Goal: Navigation & Orientation: Find specific page/section

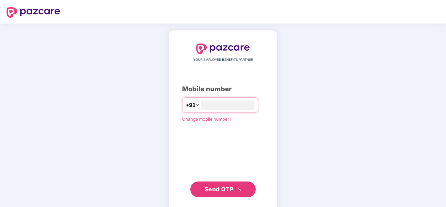
type input "**********"
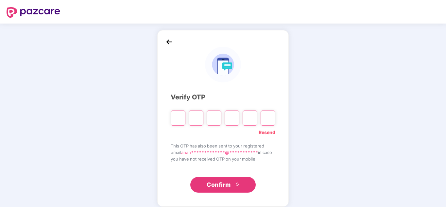
paste input "*"
type input "*"
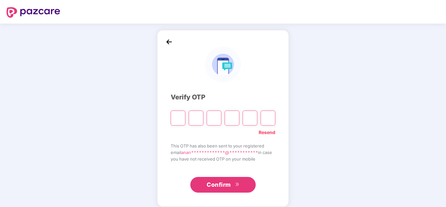
type input "*"
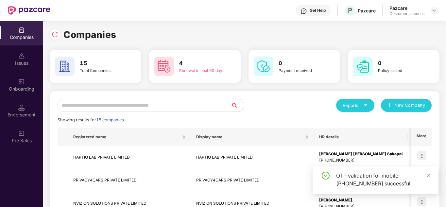
click at [429, 177] on icon "close" at bounding box center [428, 175] width 5 height 5
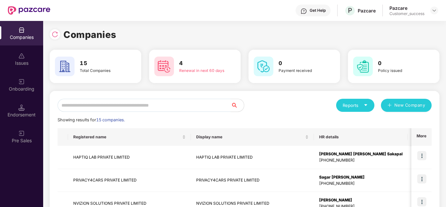
click at [290, 108] on div "Reports New Company" at bounding box center [337, 105] width 187 height 13
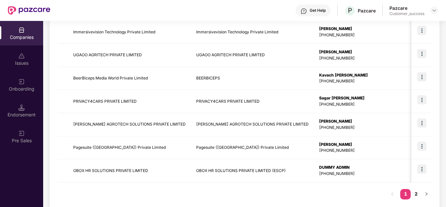
scroll to position [207, 0]
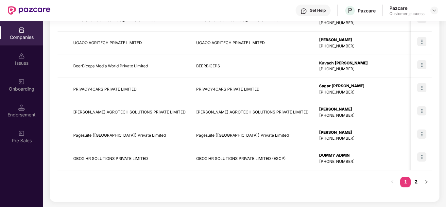
click at [415, 185] on link "2" at bounding box center [415, 182] width 10 height 10
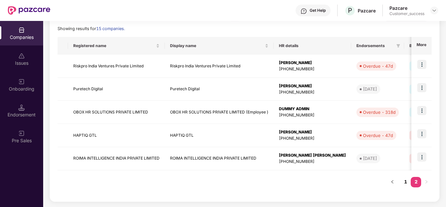
scroll to position [91, 0]
click at [402, 184] on link "1" at bounding box center [405, 182] width 10 height 10
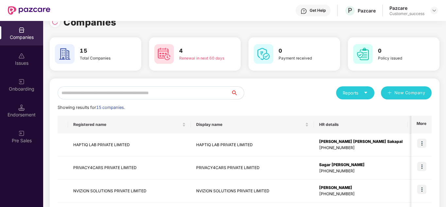
scroll to position [0, 0]
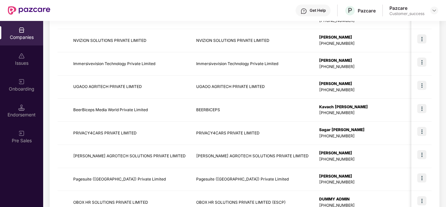
click at [314, 122] on td "Sagar [PERSON_NAME] [PHONE_NUMBER]" at bounding box center [361, 133] width 94 height 23
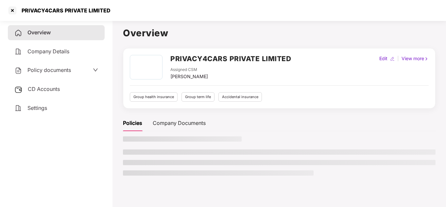
scroll to position [18, 0]
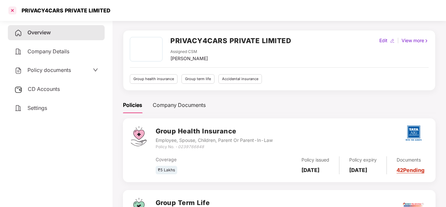
click at [8, 10] on div at bounding box center [12, 10] width 10 height 10
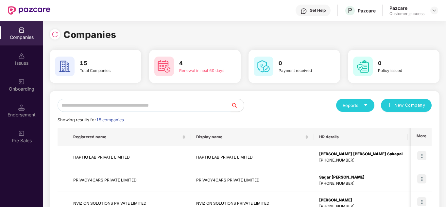
click at [8, 10] on img at bounding box center [29, 10] width 42 height 8
click at [275, 105] on div "Reports New Company" at bounding box center [337, 105] width 187 height 13
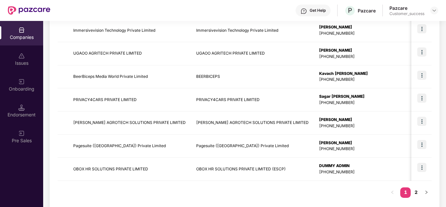
scroll to position [207, 0]
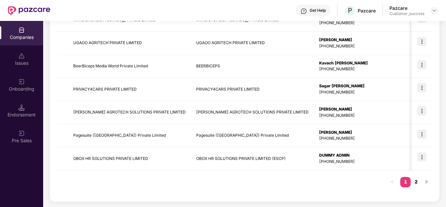
click at [415, 181] on link "2" at bounding box center [415, 182] width 10 height 10
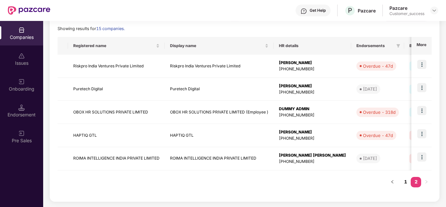
scroll to position [91, 0]
click at [393, 184] on button "button" at bounding box center [392, 182] width 10 height 10
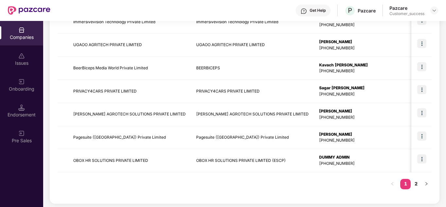
scroll to position [207, 0]
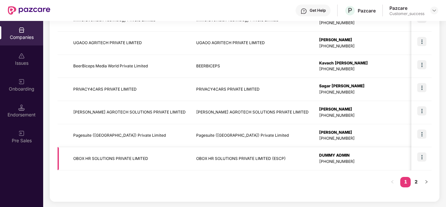
click at [201, 155] on td "OBOX HR SOLUTIONS PRIVATE LIMITED (ESCP)" at bounding box center [252, 158] width 123 height 23
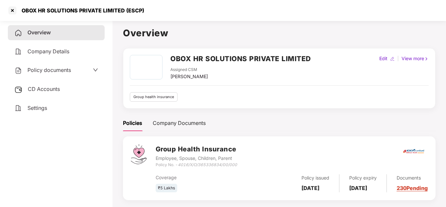
click at [89, 72] on div "Policy documents" at bounding box center [56, 70] width 84 height 8
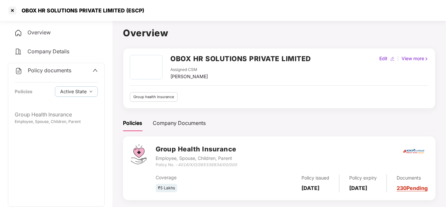
click at [89, 72] on div "Policy documents" at bounding box center [56, 70] width 83 height 8
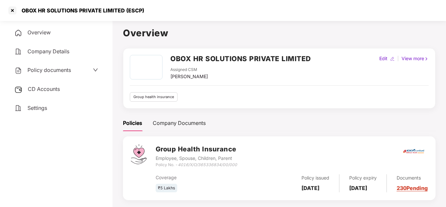
click at [89, 72] on div "Policy documents" at bounding box center [56, 70] width 84 height 8
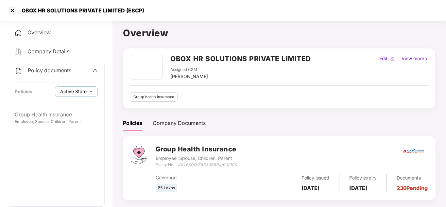
click at [77, 88] on span "Active State" at bounding box center [73, 91] width 26 height 7
click at [12, 14] on div at bounding box center [12, 10] width 10 height 10
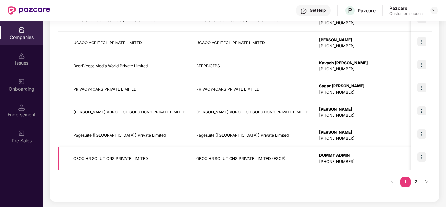
click at [152, 162] on td "OBOX HR SOLUTIONS PRIVATE LIMITED" at bounding box center [129, 158] width 123 height 23
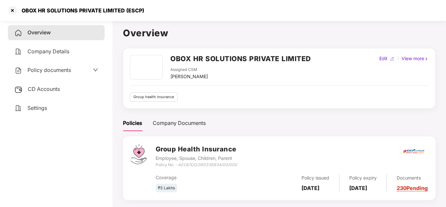
click at [295, 119] on div "Policies Company Documents" at bounding box center [279, 123] width 312 height 16
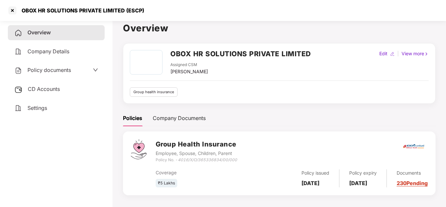
scroll to position [0, 0]
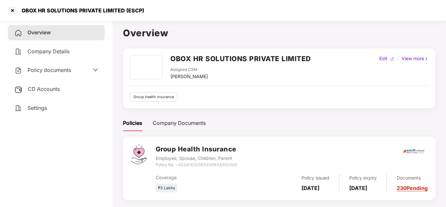
click at [91, 72] on div "Policy documents" at bounding box center [56, 70] width 84 height 8
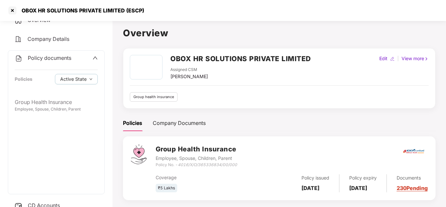
scroll to position [13, 0]
click at [220, 116] on div "Policies Company Documents" at bounding box center [279, 123] width 312 height 16
click at [67, 99] on span "Archived State" at bounding box center [81, 100] width 37 height 7
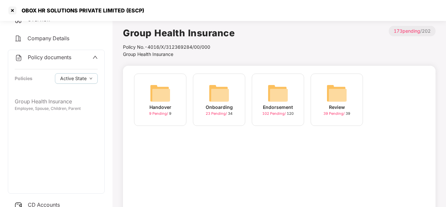
click at [225, 107] on div "Onboarding" at bounding box center [219, 107] width 27 height 7
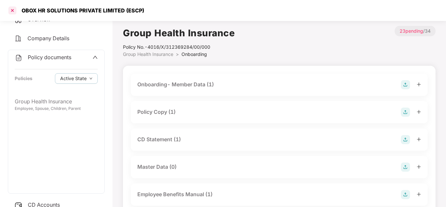
click at [13, 12] on div at bounding box center [12, 10] width 10 height 10
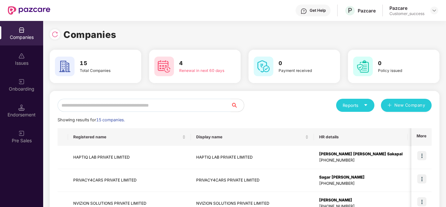
click at [288, 111] on div "Reports New Company" at bounding box center [337, 105] width 187 height 13
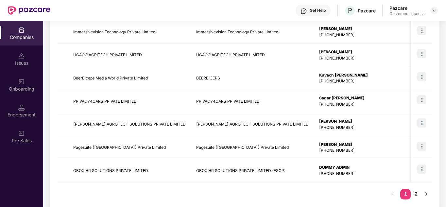
scroll to position [207, 0]
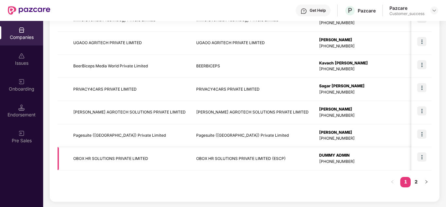
click at [280, 160] on td "OBOX HR SOLUTIONS PRIVATE LIMITED (ESCP)" at bounding box center [252, 158] width 123 height 23
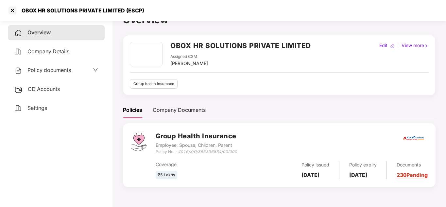
scroll to position [18, 0]
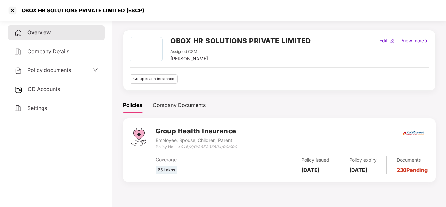
click at [82, 65] on div "Policy documents" at bounding box center [56, 70] width 97 height 15
click at [78, 69] on div "Policy documents" at bounding box center [56, 70] width 84 height 8
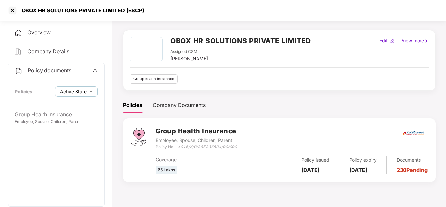
click at [78, 88] on span "Active State" at bounding box center [73, 91] width 26 height 7
click at [77, 112] on span "Archived State" at bounding box center [81, 113] width 37 height 7
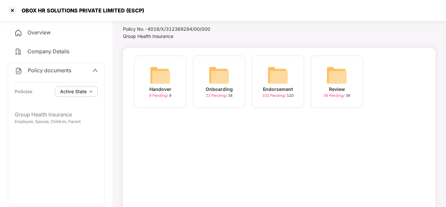
click at [69, 88] on span "Active State" at bounding box center [73, 91] width 26 height 7
click at [70, 102] on span "Active State" at bounding box center [79, 104] width 32 height 7
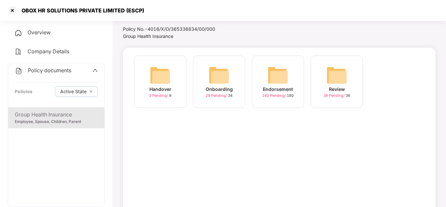
click at [185, 147] on div "Handover 3 Pending / 9 Onboarding 29 Pending / 34 Endorsement 162 Pending / 180…" at bounding box center [279, 138] width 312 height 180
click at [205, 76] on div "Onboarding 29 Pending / 34" at bounding box center [219, 82] width 52 height 52
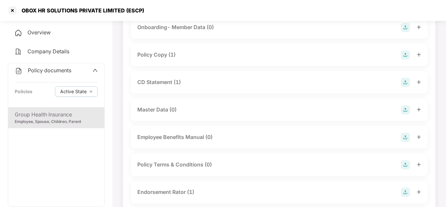
scroll to position [44, 0]
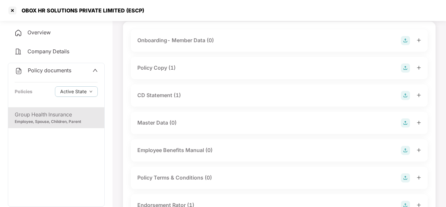
click at [252, 64] on div "Policy Copy (1)" at bounding box center [279, 67] width 284 height 9
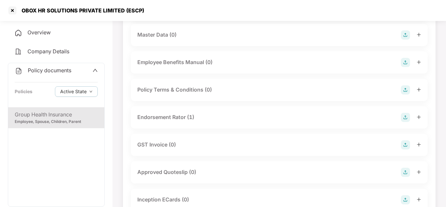
scroll to position [188, 0]
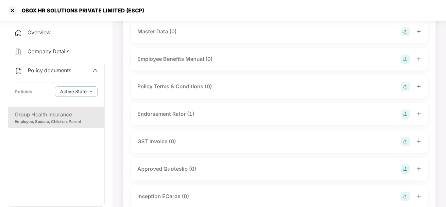
click at [197, 112] on div "Endorsement Rator (1)" at bounding box center [279, 113] width 284 height 9
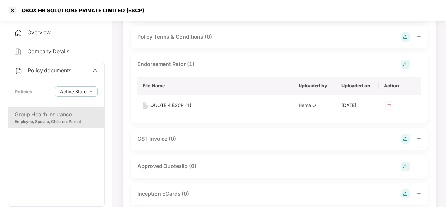
scroll to position [234, 0]
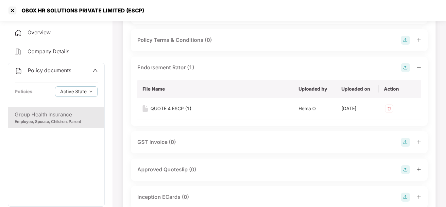
click at [405, 66] on img at bounding box center [405, 67] width 9 height 9
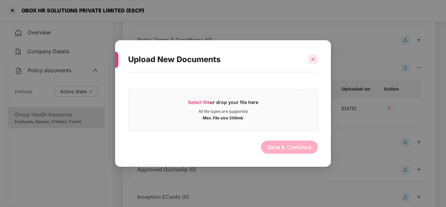
click at [312, 56] on div at bounding box center [313, 59] width 10 height 10
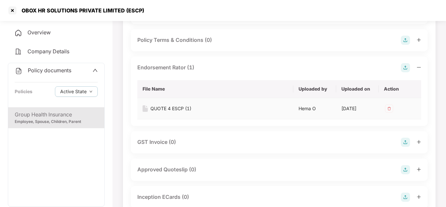
click at [163, 107] on div "QUOTE 4 ESCP (1)" at bounding box center [170, 108] width 41 height 7
click at [10, 11] on div at bounding box center [12, 10] width 10 height 10
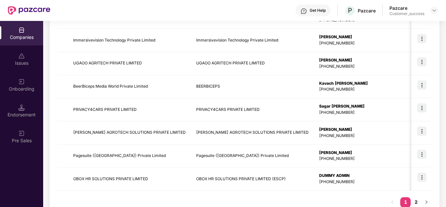
scroll to position [207, 0]
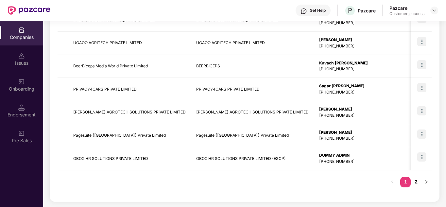
click at [417, 182] on link "2" at bounding box center [415, 182] width 10 height 10
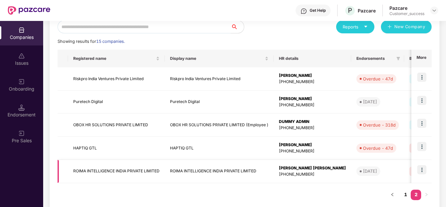
scroll to position [78, 0]
click at [256, 125] on td "OBOX HR SOLUTIONS PRIVATE LIMITED (Employee )" at bounding box center [219, 125] width 109 height 23
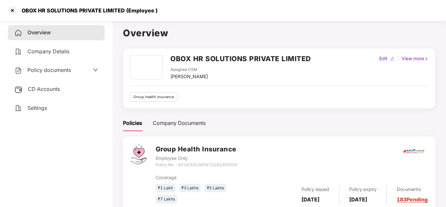
click at [76, 72] on div "Policy documents" at bounding box center [56, 70] width 84 height 8
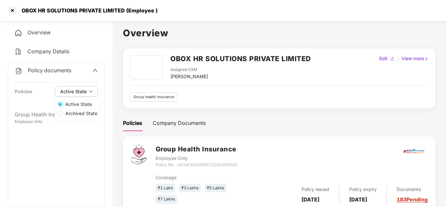
click at [79, 93] on span "Active State" at bounding box center [73, 91] width 26 height 7
click at [68, 105] on span "Active State" at bounding box center [79, 104] width 32 height 7
click at [225, 103] on div "OBOX HR SOLUTIONS PRIVATE LIMITED Assigned CSM [PERSON_NAME] Edit | View more G…" at bounding box center [279, 78] width 312 height 60
click at [31, 70] on span "Policy documents" at bounding box center [49, 70] width 43 height 7
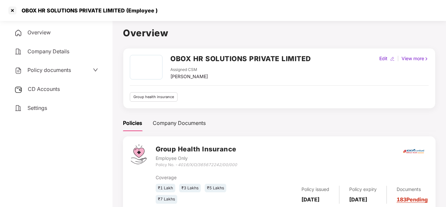
click at [93, 70] on icon "down" at bounding box center [95, 69] width 5 height 5
click at [71, 92] on span "Active State" at bounding box center [73, 91] width 26 height 7
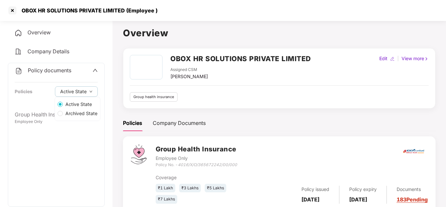
click at [76, 114] on span "Archived State" at bounding box center [81, 113] width 37 height 7
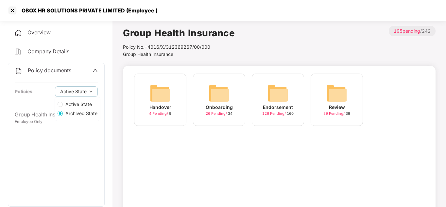
click at [69, 106] on span "Active State" at bounding box center [79, 104] width 32 height 7
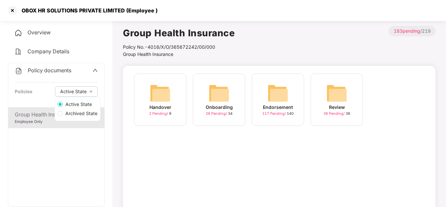
click at [223, 176] on div "Handover 2 Pending / 9 Onboarding 28 Pending / 34 Endorsement 117 Pending / 140…" at bounding box center [279, 156] width 312 height 180
click at [221, 112] on span "28 Pending /" at bounding box center [217, 113] width 22 height 5
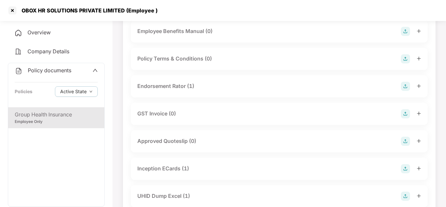
scroll to position [175, 0]
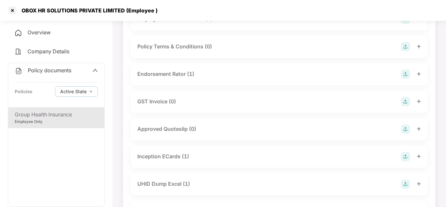
click at [207, 68] on div "Endorsement Rator (1)" at bounding box center [279, 74] width 297 height 22
click at [158, 74] on div "Endorsement Rator (1)" at bounding box center [165, 74] width 57 height 8
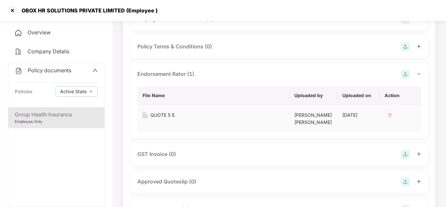
click at [162, 116] on div "QUOTE 5 E" at bounding box center [162, 114] width 24 height 7
click at [11, 11] on div at bounding box center [12, 10] width 10 height 10
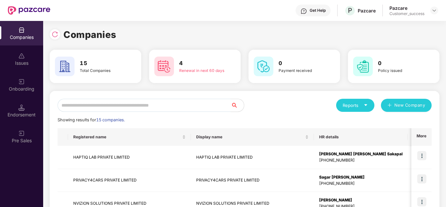
scroll to position [0, 0]
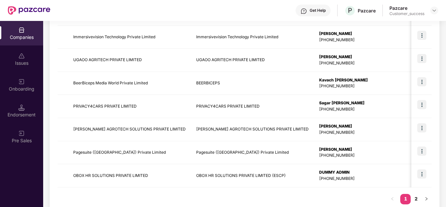
scroll to position [207, 0]
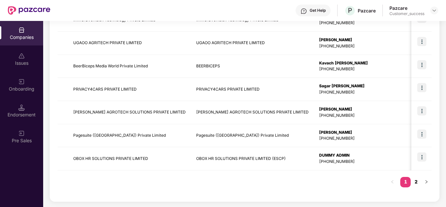
click at [417, 183] on link "2" at bounding box center [415, 182] width 10 height 10
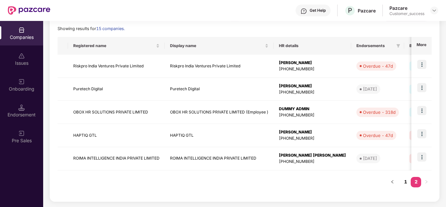
scroll to position [91, 0]
click at [400, 180] on link "1" at bounding box center [405, 182] width 10 height 10
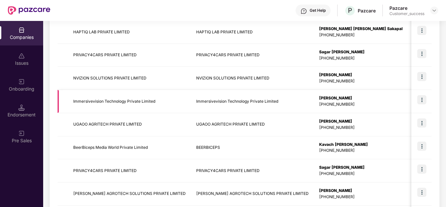
scroll to position [207, 0]
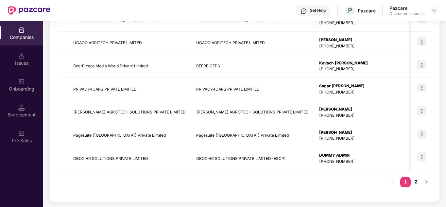
click at [412, 181] on link "2" at bounding box center [415, 182] width 10 height 10
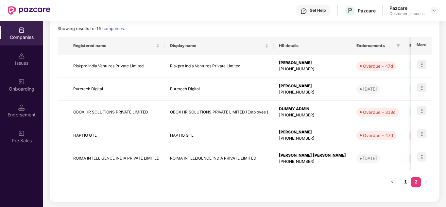
click at [405, 181] on link "1" at bounding box center [405, 182] width 10 height 10
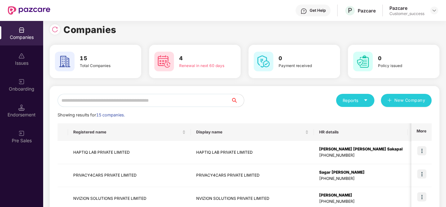
scroll to position [0, 0]
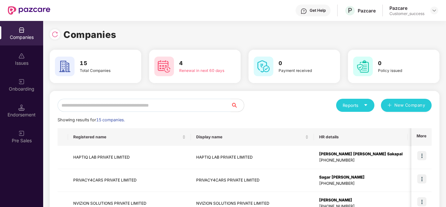
drag, startPoint x: 232, startPoint y: 4, endPoint x: 197, endPoint y: 7, distance: 35.4
click at [197, 7] on div "Get Help P Pazcare Pazcare Customer_success" at bounding box center [244, 10] width 388 height 21
click at [190, 36] on div "Companies" at bounding box center [245, 34] width 390 height 14
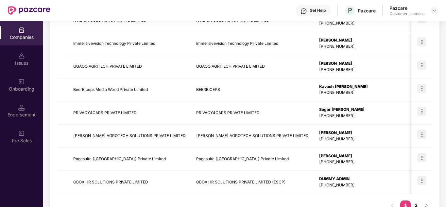
scroll to position [207, 0]
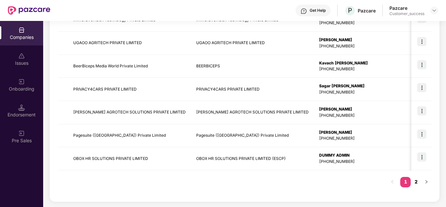
click at [415, 185] on link "2" at bounding box center [415, 182] width 10 height 10
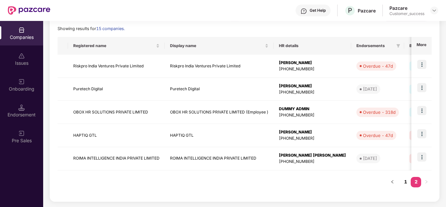
click at [338, 182] on div "Registered name Display name HR details Endorsements Benefits Earliest Renewal …" at bounding box center [245, 115] width 374 height 157
click at [390, 182] on button "button" at bounding box center [392, 182] width 10 height 10
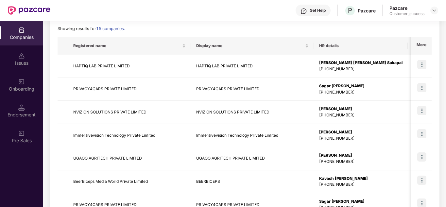
click at [281, 28] on div "Showing results for 15 companies." at bounding box center [245, 28] width 374 height 7
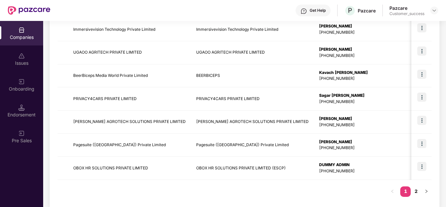
scroll to position [207, 0]
